Goal: Navigation & Orientation: Find specific page/section

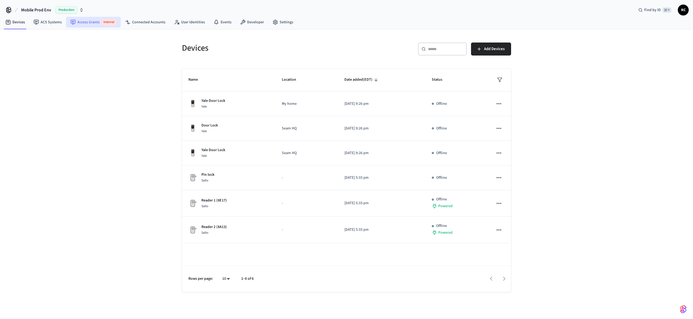
click at [68, 23] on link "Access Grants Internal" at bounding box center [93, 22] width 55 height 11
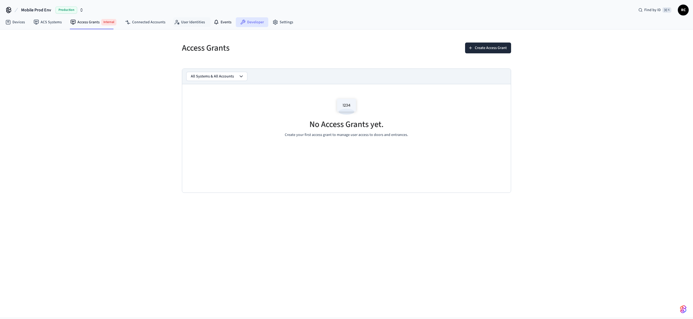
click at [251, 23] on link "Developer" at bounding box center [252, 22] width 32 height 10
